Goal: Transaction & Acquisition: Book appointment/travel/reservation

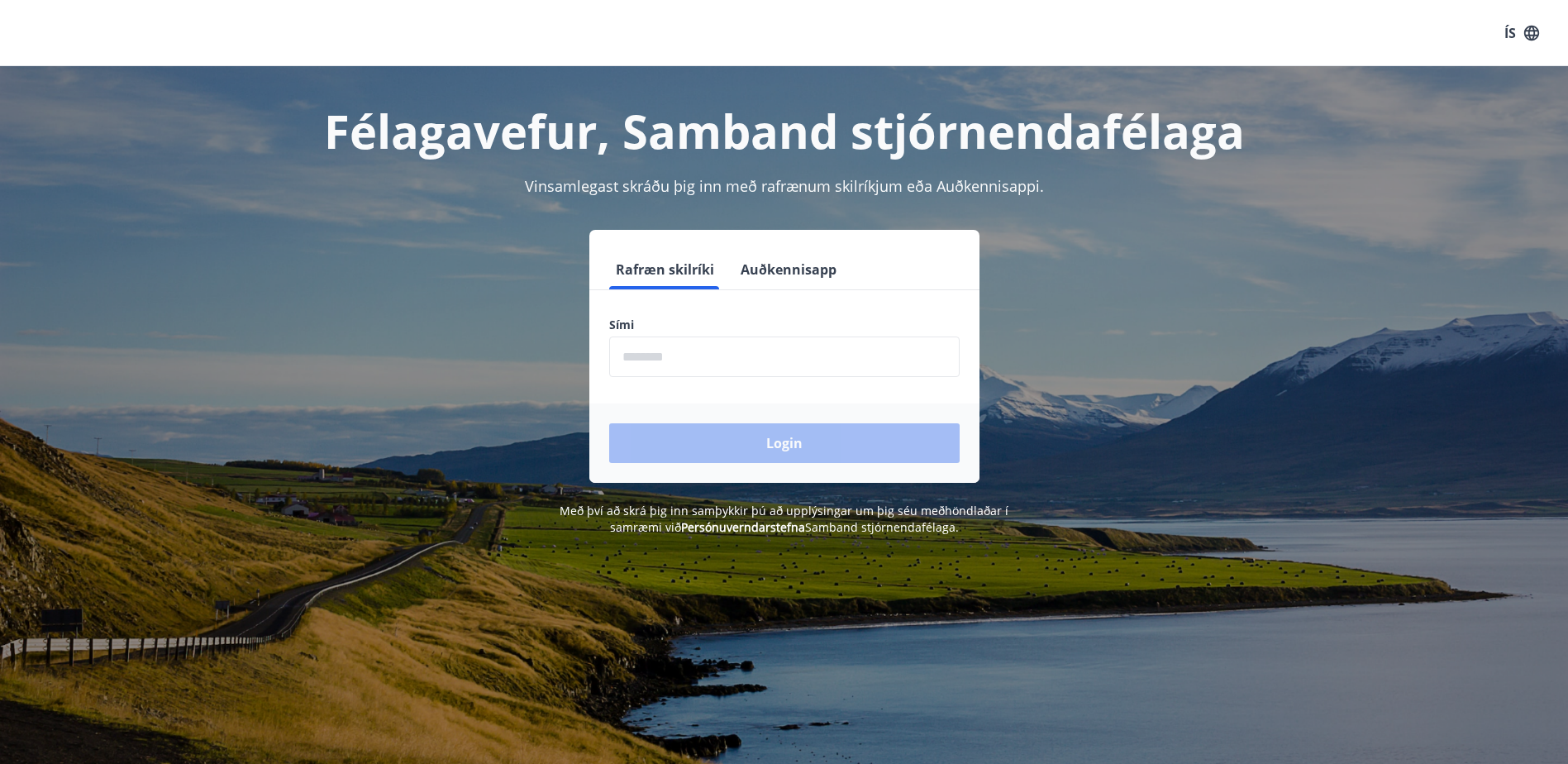
click at [707, 353] on input "phone" at bounding box center [784, 356] width 351 height 40
type input "********"
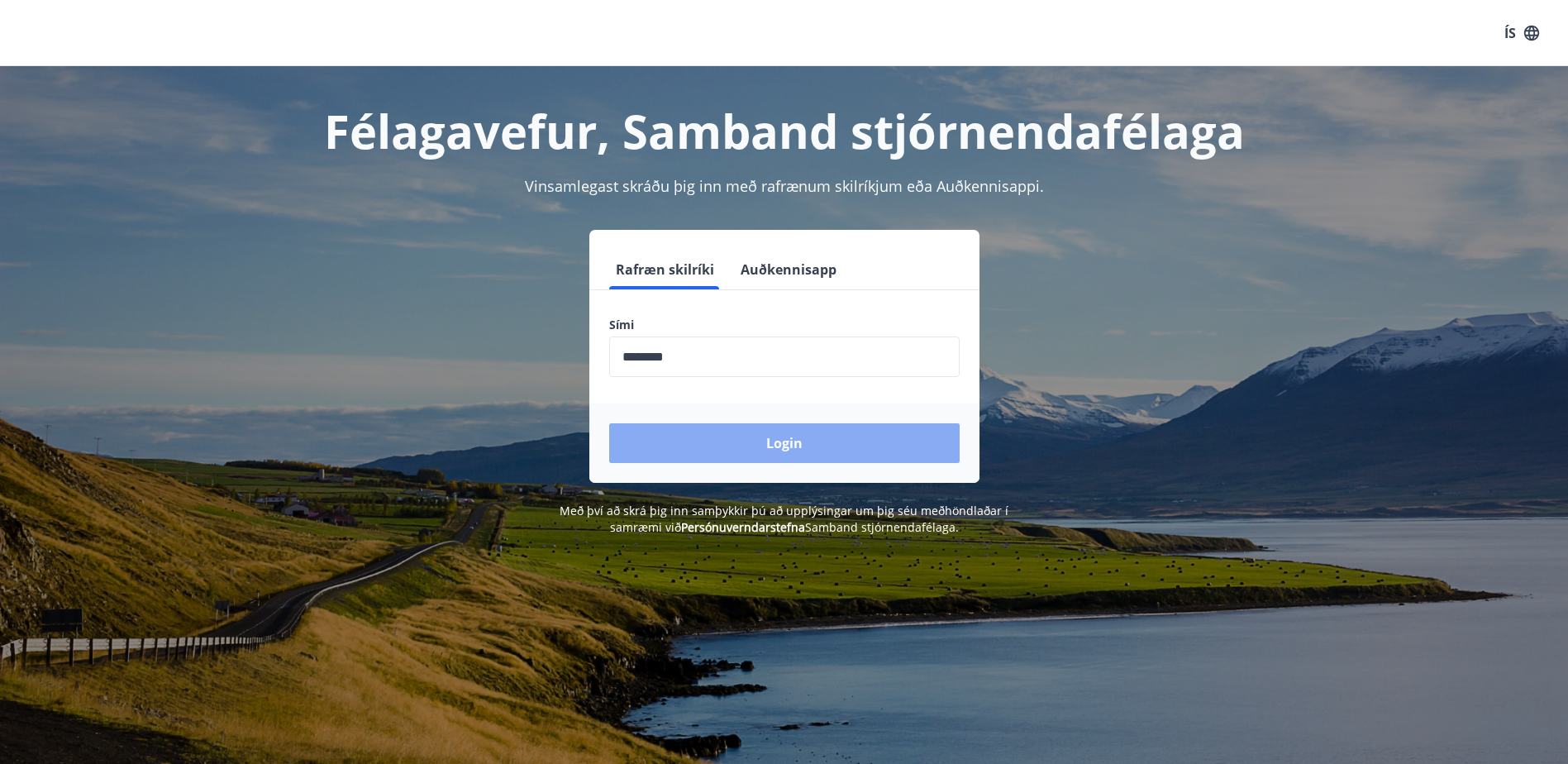
click at [769, 438] on button "Login" at bounding box center [784, 443] width 351 height 39
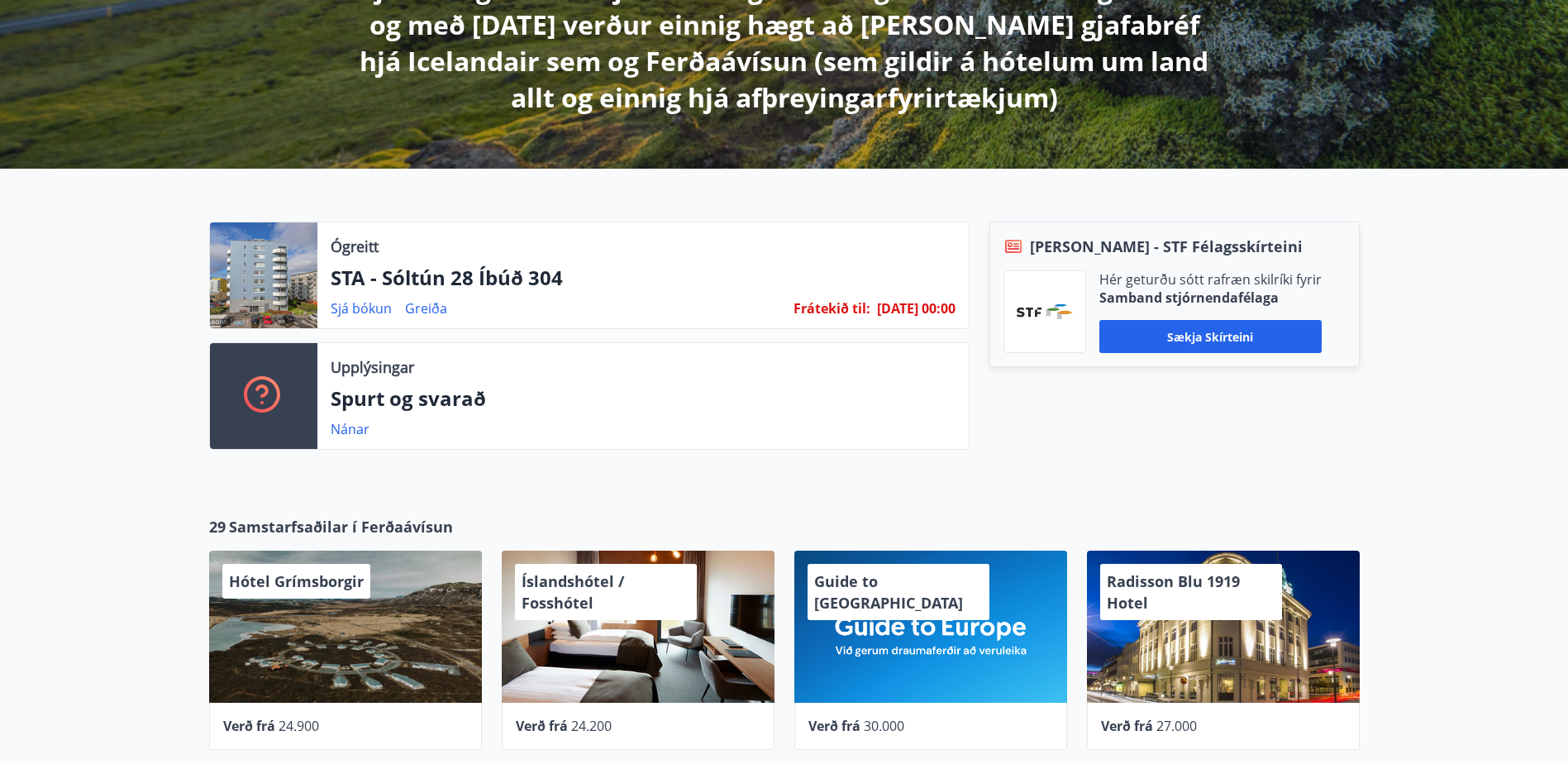
scroll to position [496, 0]
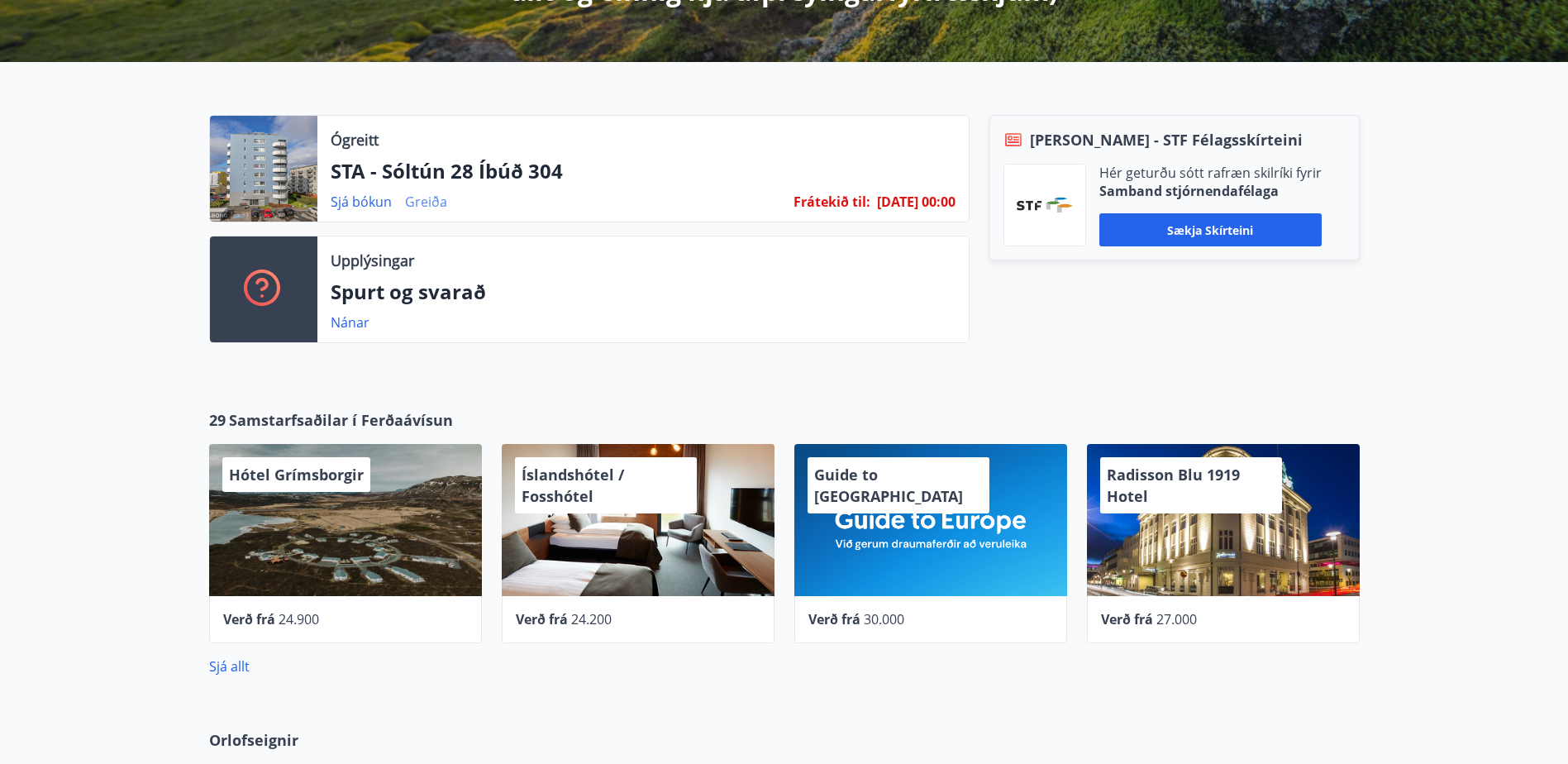
click at [428, 202] on link "Greiða" at bounding box center [426, 202] width 42 height 18
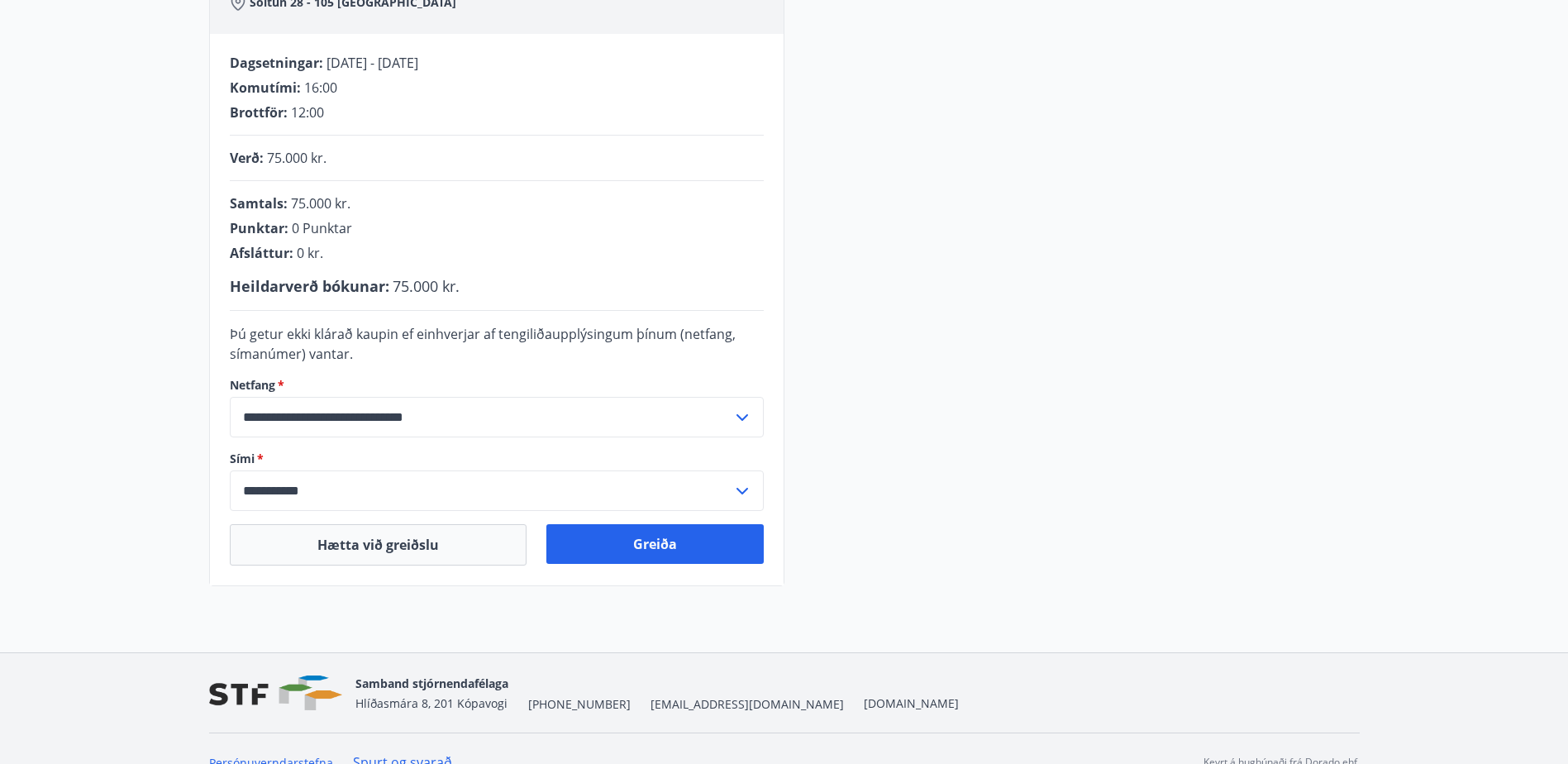
scroll to position [329, 0]
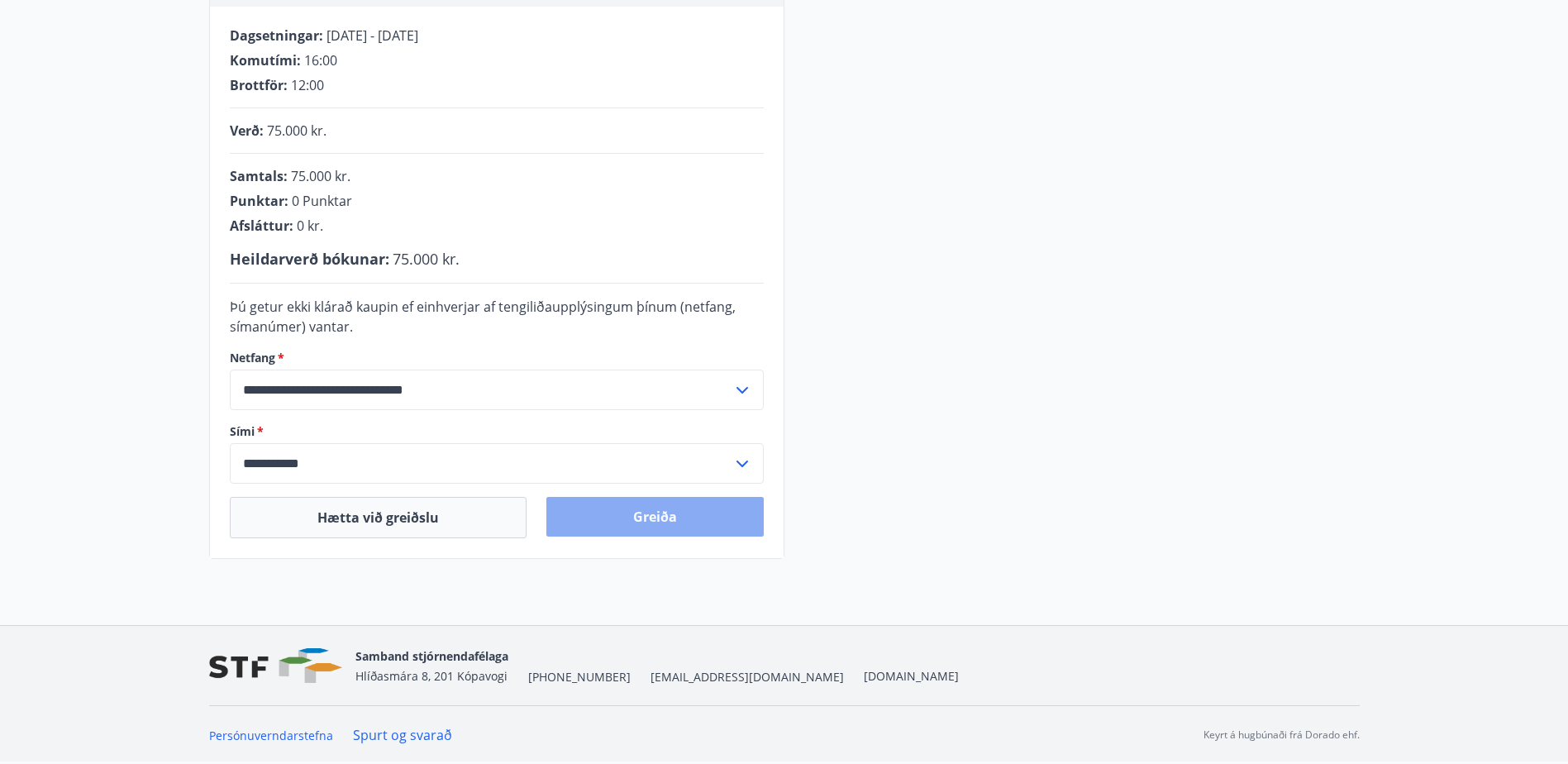
click at [674, 510] on button "Greiða" at bounding box center [655, 516] width 218 height 39
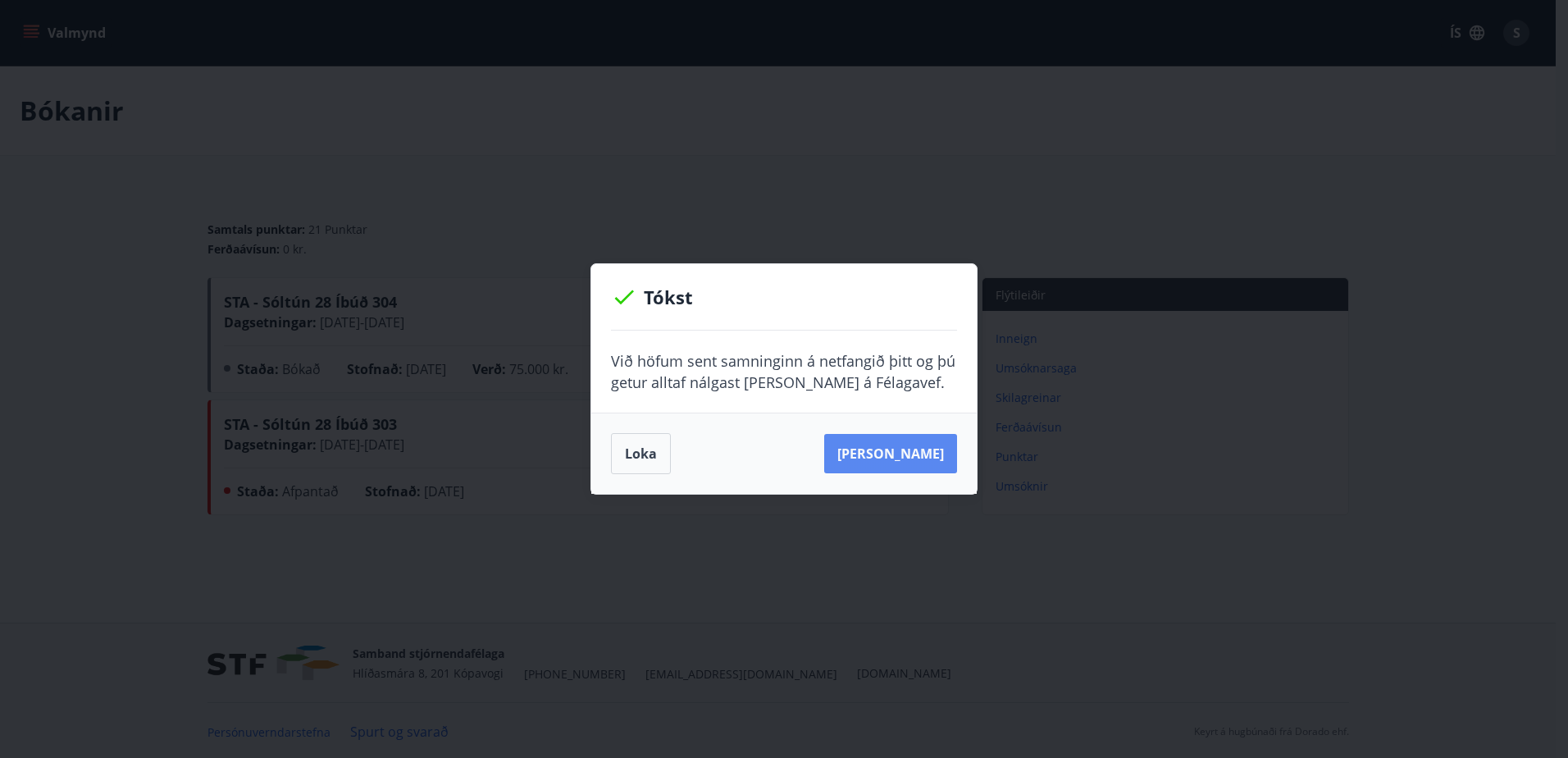
click at [875, 448] on button "Sjá samning" at bounding box center [891, 453] width 133 height 39
